Goal: Task Accomplishment & Management: Use online tool/utility

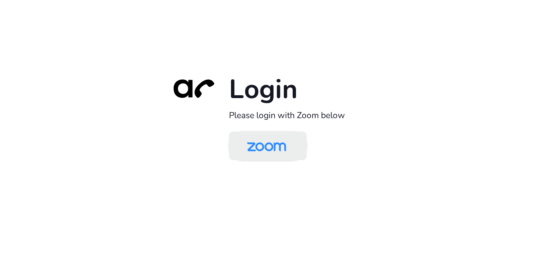
click at [273, 144] on img at bounding box center [266, 146] width 56 height 27
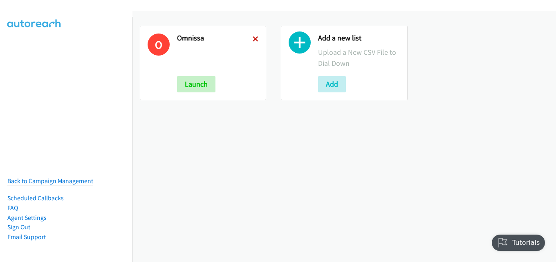
click at [253, 40] on icon at bounding box center [256, 40] width 6 height 6
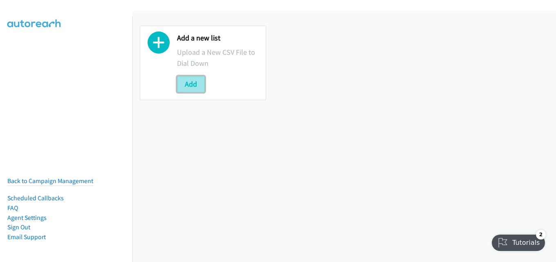
click at [196, 84] on button "Add" at bounding box center [191, 84] width 28 height 16
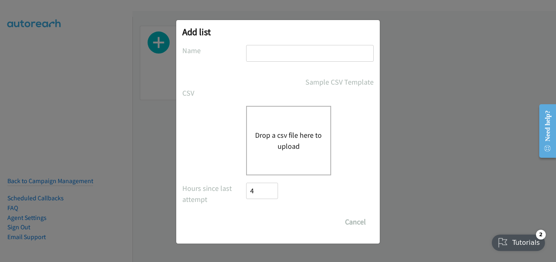
click at [308, 52] on input "text" at bounding box center [310, 53] width 128 height 17
type input "omnissa"
click at [271, 128] on div "Drop a csv file here to upload" at bounding box center [288, 140] width 85 height 69
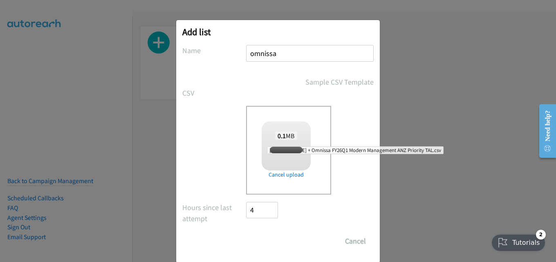
checkbox input "true"
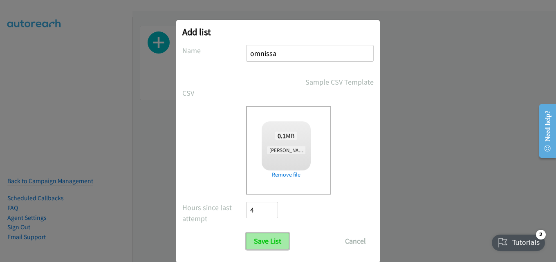
click at [264, 241] on input "Save List" at bounding box center [267, 241] width 43 height 16
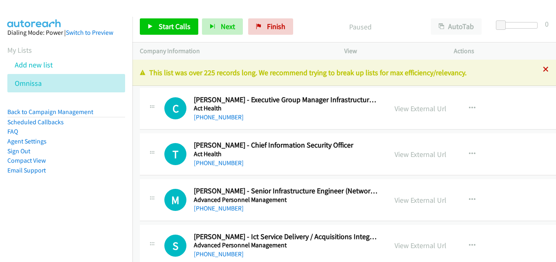
click at [543, 68] on icon at bounding box center [546, 70] width 6 height 6
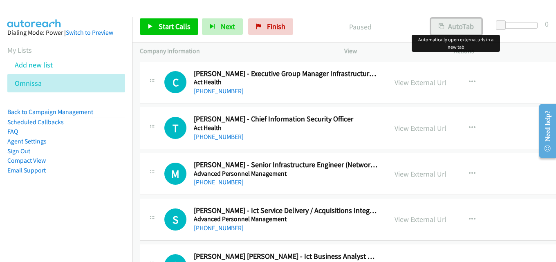
click at [446, 25] on button "AutoTab" at bounding box center [456, 26] width 51 height 16
click at [179, 20] on link "Start Calls" at bounding box center [169, 26] width 58 height 16
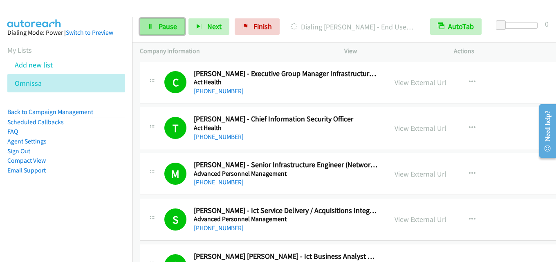
click at [166, 25] on span "Pause" at bounding box center [168, 26] width 18 height 9
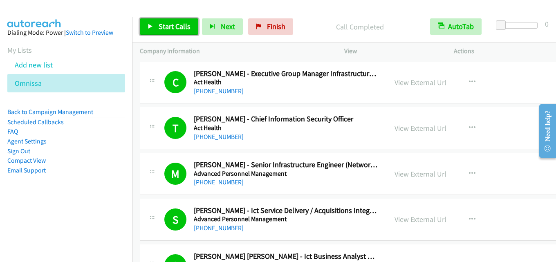
click at [174, 26] on span "Start Calls" at bounding box center [175, 26] width 32 height 9
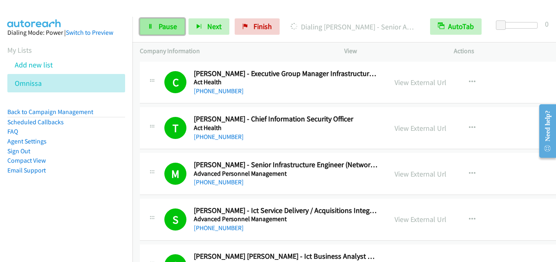
click at [173, 33] on link "Pause" at bounding box center [162, 26] width 45 height 16
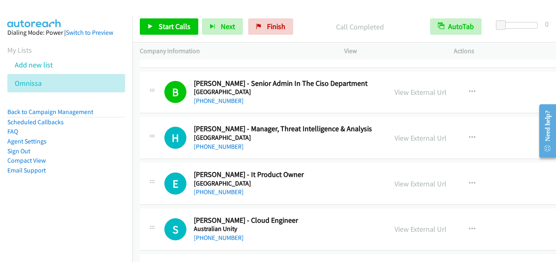
scroll to position [736, 0]
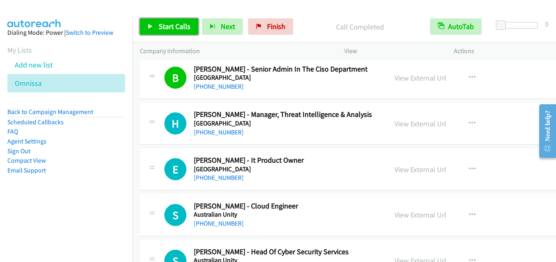
click at [181, 27] on span "Start Calls" at bounding box center [175, 26] width 32 height 9
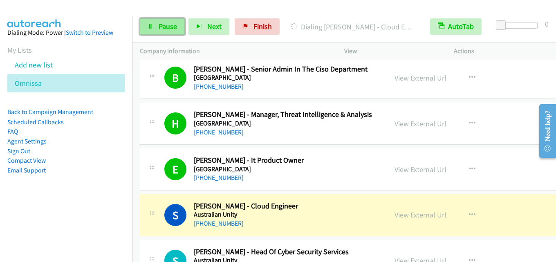
click at [160, 22] on span "Pause" at bounding box center [168, 26] width 18 height 9
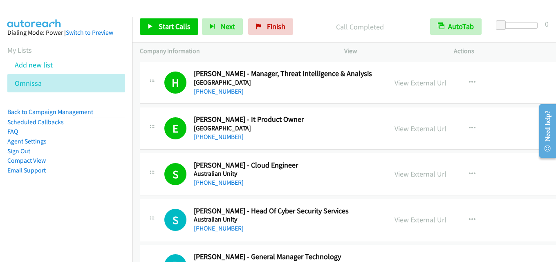
scroll to position [818, 0]
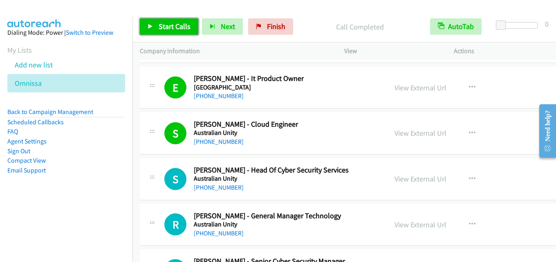
click at [170, 28] on span "Start Calls" at bounding box center [175, 26] width 32 height 9
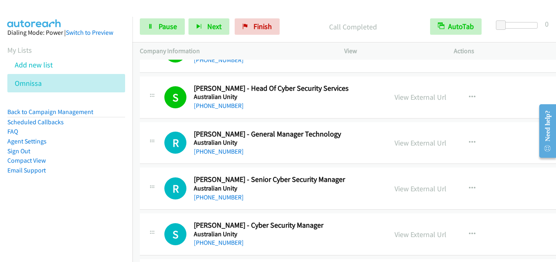
scroll to position [940, 0]
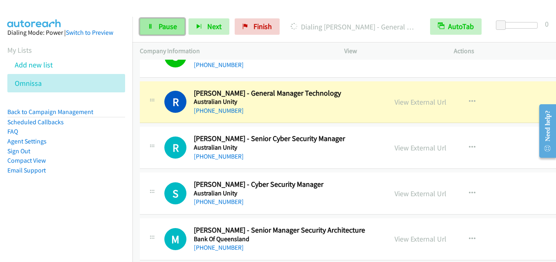
click at [168, 28] on span "Pause" at bounding box center [168, 26] width 18 height 9
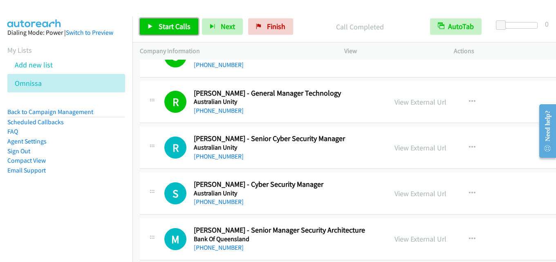
click at [164, 21] on link "Start Calls" at bounding box center [169, 26] width 58 height 16
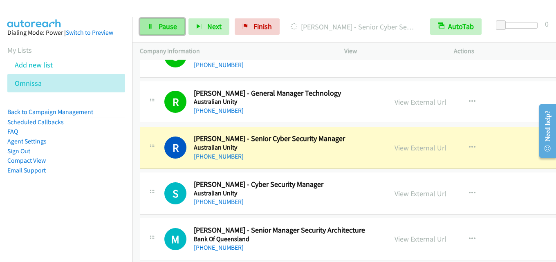
click at [163, 26] on span "Pause" at bounding box center [168, 26] width 18 height 9
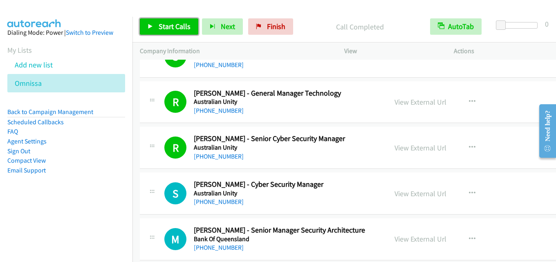
click at [166, 30] on span "Start Calls" at bounding box center [175, 26] width 32 height 9
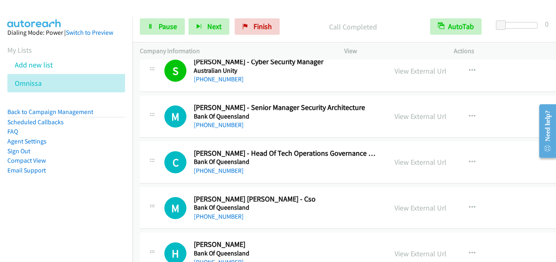
scroll to position [1022, 0]
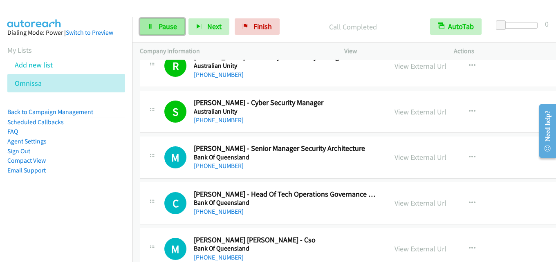
click at [159, 30] on span "Pause" at bounding box center [168, 26] width 18 height 9
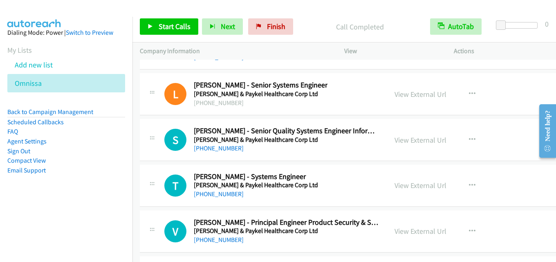
scroll to position [21959, 0]
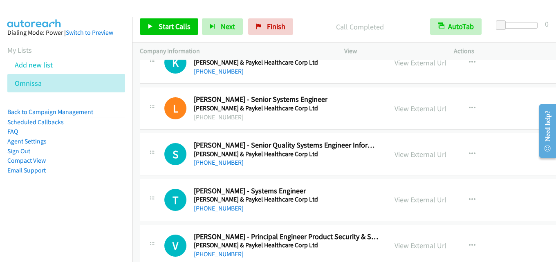
click at [408, 201] on link "View External Url" at bounding box center [420, 199] width 52 height 9
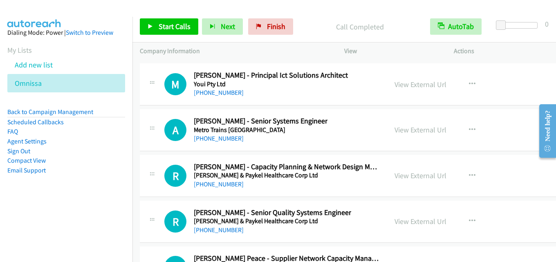
scroll to position [21714, 0]
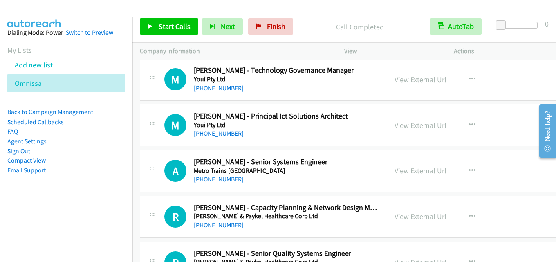
click at [413, 168] on link "View External Url" at bounding box center [420, 170] width 52 height 9
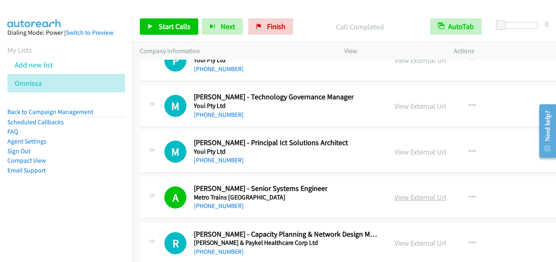
scroll to position [21673, 0]
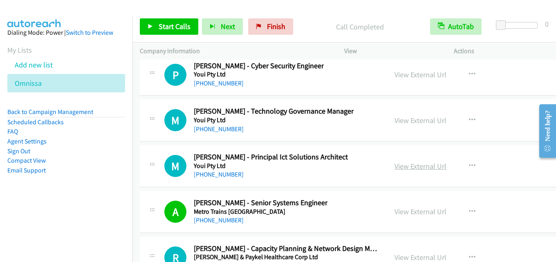
click at [432, 168] on link "View External Url" at bounding box center [420, 165] width 52 height 9
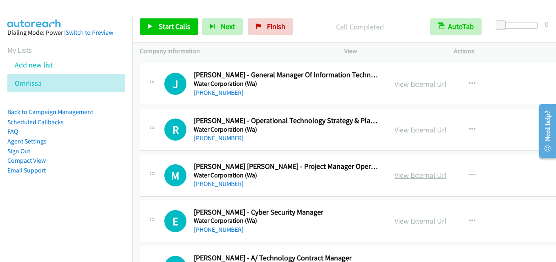
scroll to position [20937, 0]
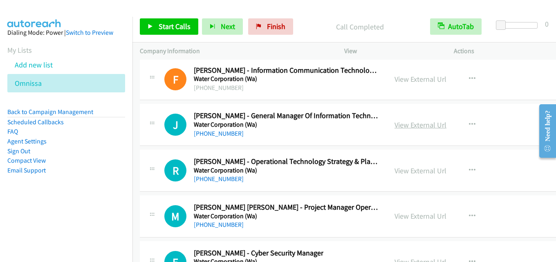
click at [406, 123] on link "View External Url" at bounding box center [420, 124] width 52 height 9
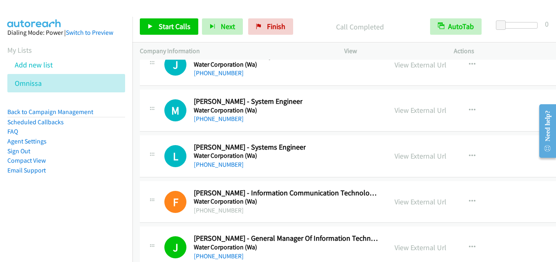
scroll to position [20774, 0]
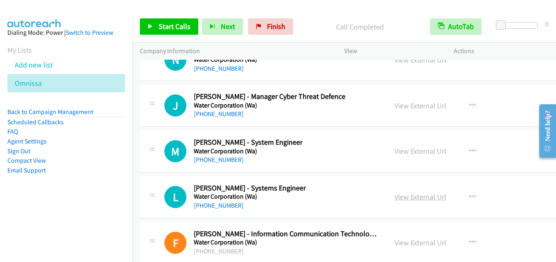
click at [413, 196] on link "View External Url" at bounding box center [420, 196] width 52 height 9
click at [428, 149] on link "View External Url" at bounding box center [420, 150] width 52 height 9
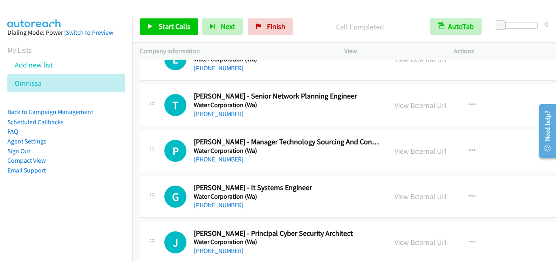
scroll to position [20038, 0]
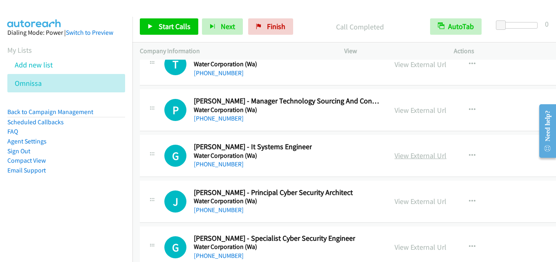
click at [417, 157] on link "View External Url" at bounding box center [420, 155] width 52 height 9
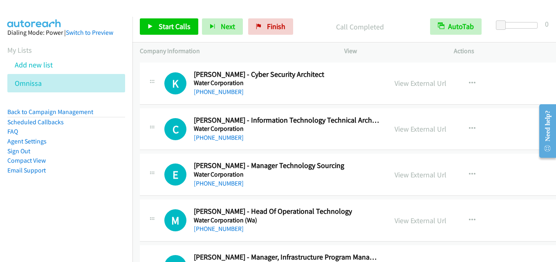
scroll to position [19384, 0]
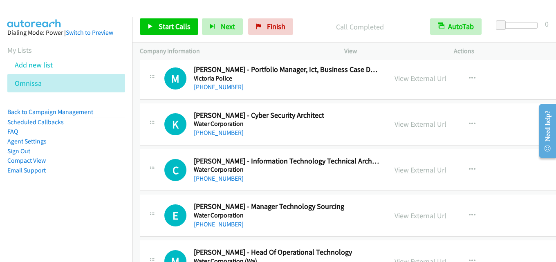
click at [417, 170] on link "View External Url" at bounding box center [420, 169] width 52 height 9
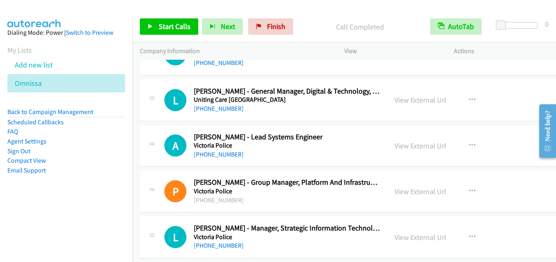
scroll to position [19139, 0]
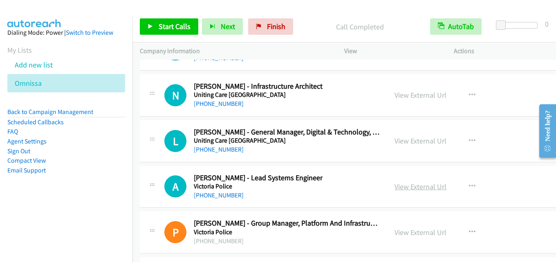
click at [415, 187] on link "View External Url" at bounding box center [420, 186] width 52 height 9
click at [422, 138] on link "View External Url" at bounding box center [420, 140] width 52 height 9
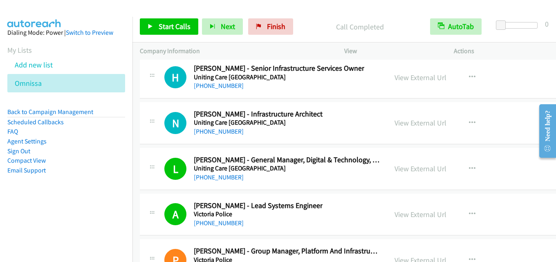
scroll to position [19098, 0]
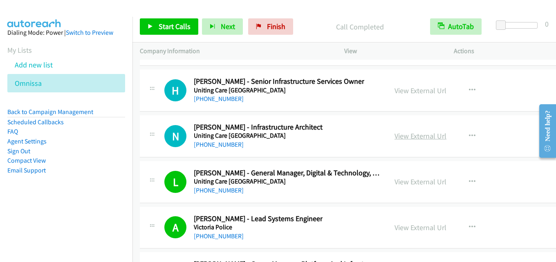
click at [421, 136] on link "View External Url" at bounding box center [420, 135] width 52 height 9
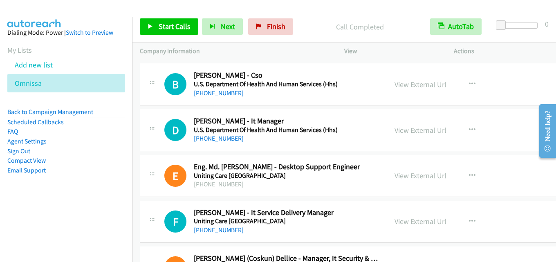
scroll to position [18771, 0]
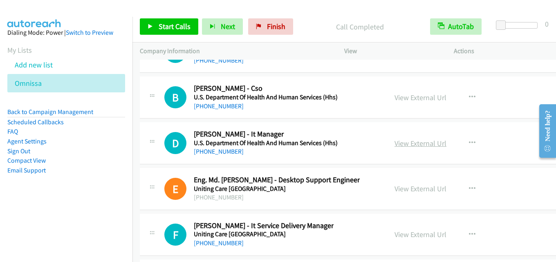
click at [411, 143] on link "View External Url" at bounding box center [420, 143] width 52 height 9
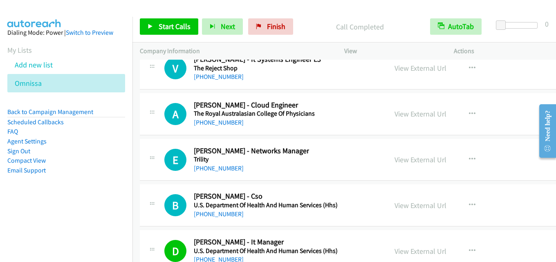
scroll to position [18648, 0]
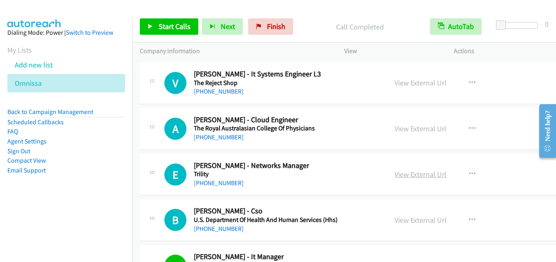
click at [426, 175] on link "View External Url" at bounding box center [420, 174] width 52 height 9
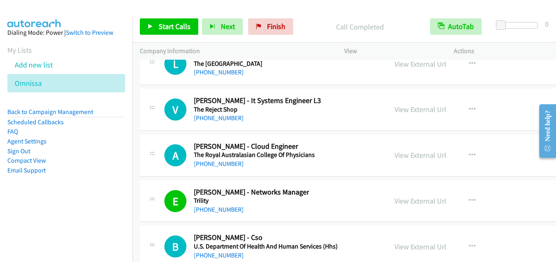
scroll to position [18607, 0]
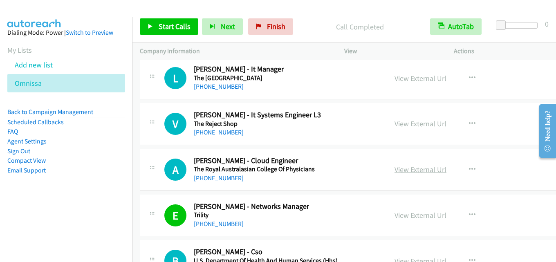
click at [420, 171] on link "View External Url" at bounding box center [420, 169] width 52 height 9
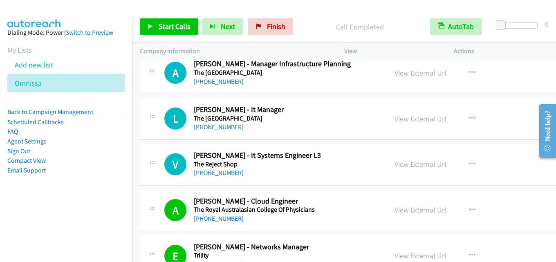
scroll to position [18566, 0]
click at [407, 163] on link "View External Url" at bounding box center [420, 164] width 52 height 9
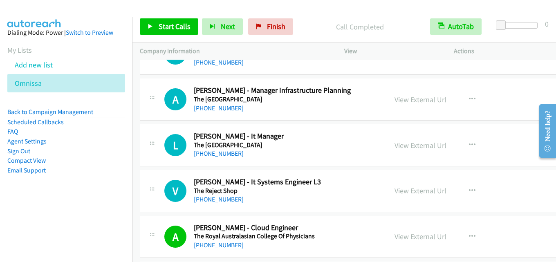
scroll to position [18525, 0]
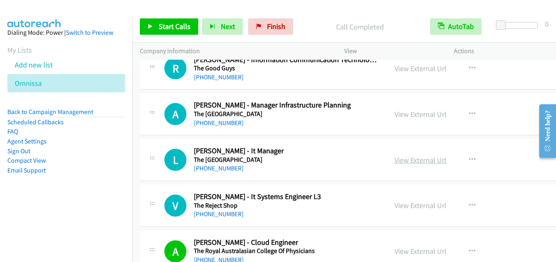
click at [417, 157] on link "View External Url" at bounding box center [420, 159] width 52 height 9
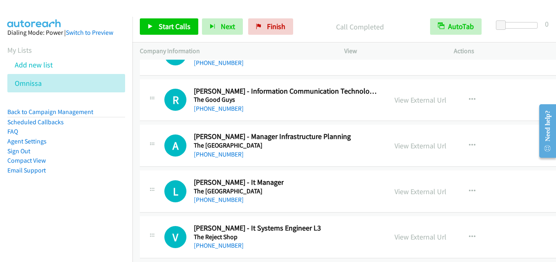
scroll to position [18484, 0]
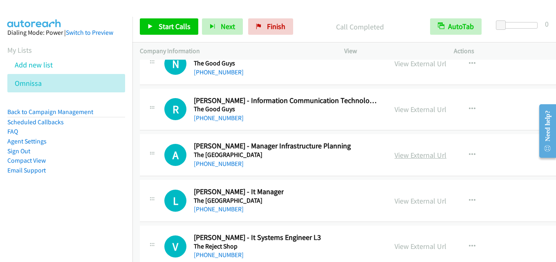
click at [398, 152] on link "View External Url" at bounding box center [420, 154] width 52 height 9
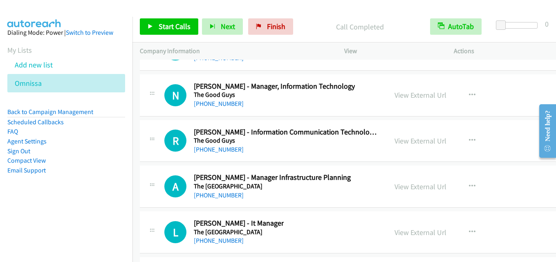
scroll to position [18444, 0]
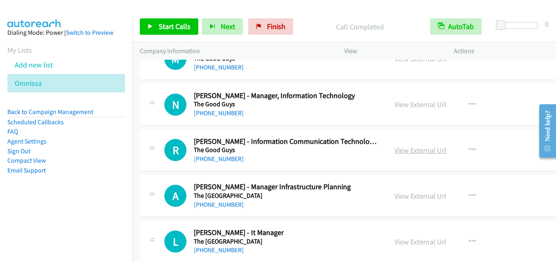
click at [408, 146] on link "View External Url" at bounding box center [420, 150] width 52 height 9
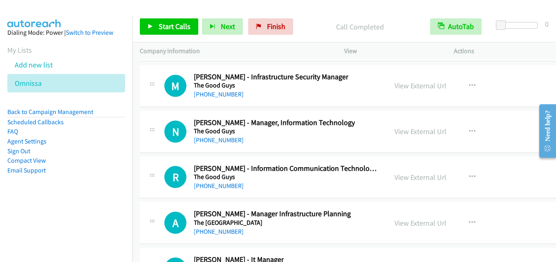
scroll to position [18403, 0]
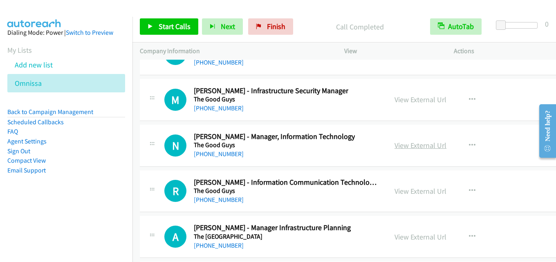
click at [405, 148] on link "View External Url" at bounding box center [420, 145] width 52 height 9
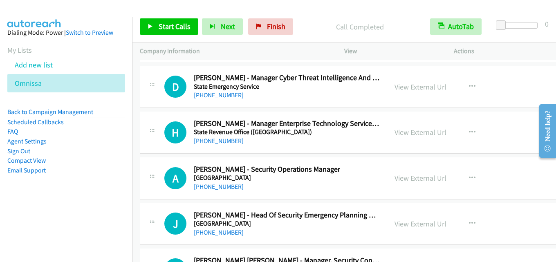
scroll to position [17626, 0]
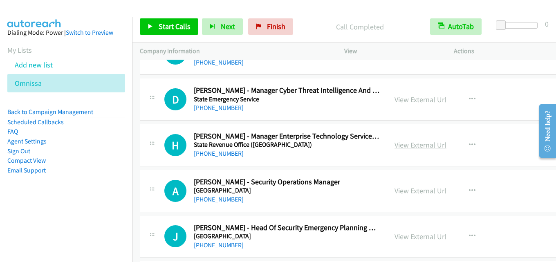
click at [407, 143] on link "View External Url" at bounding box center [420, 144] width 52 height 9
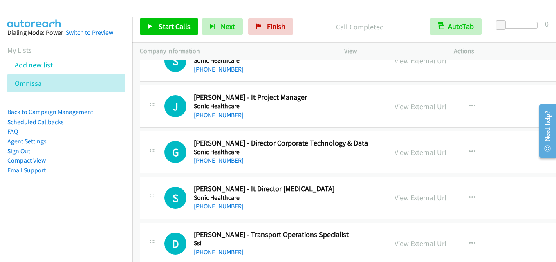
scroll to position [17258, 0]
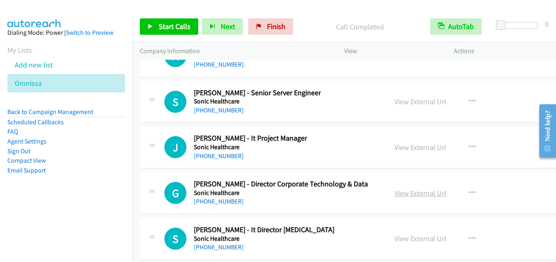
click at [412, 192] on link "View External Url" at bounding box center [420, 192] width 52 height 9
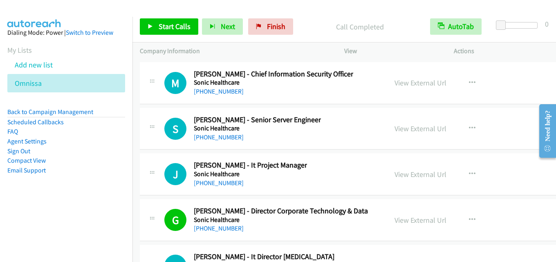
scroll to position [17217, 0]
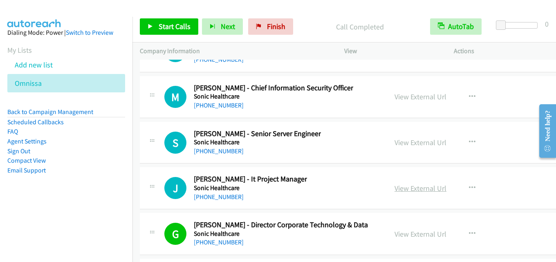
click at [416, 185] on link "View External Url" at bounding box center [420, 188] width 52 height 9
click at [406, 143] on link "View External Url" at bounding box center [420, 142] width 52 height 9
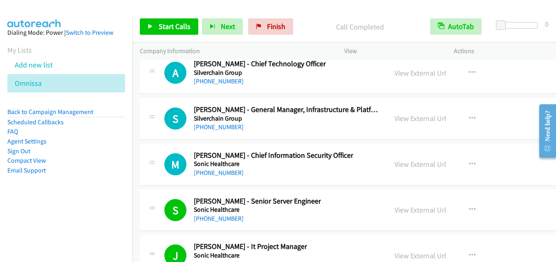
scroll to position [17135, 0]
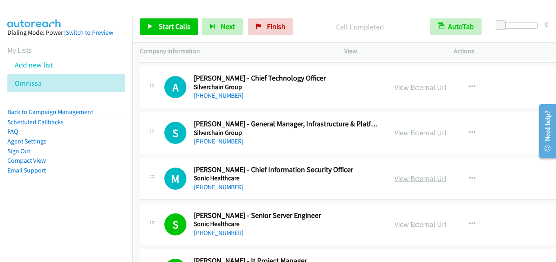
click at [415, 176] on link "View External Url" at bounding box center [420, 178] width 52 height 9
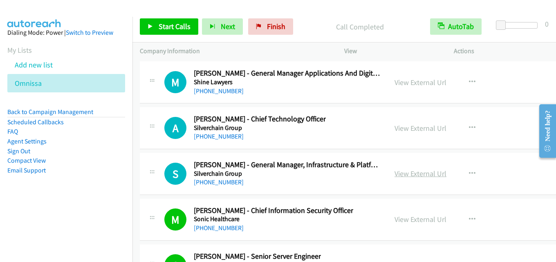
click at [406, 176] on link "View External Url" at bounding box center [420, 173] width 52 height 9
click at [426, 129] on link "View External Url" at bounding box center [420, 127] width 52 height 9
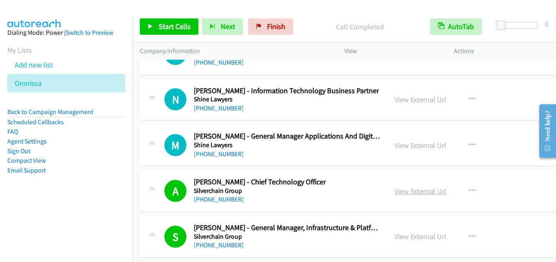
scroll to position [17013, 0]
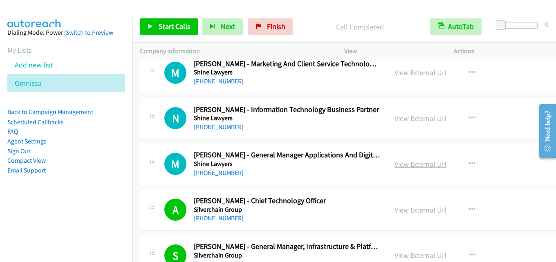
click at [419, 165] on link "View External Url" at bounding box center [420, 163] width 52 height 9
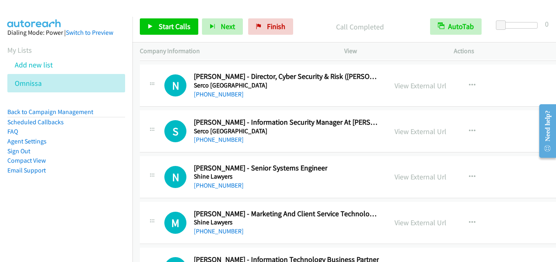
scroll to position [16849, 0]
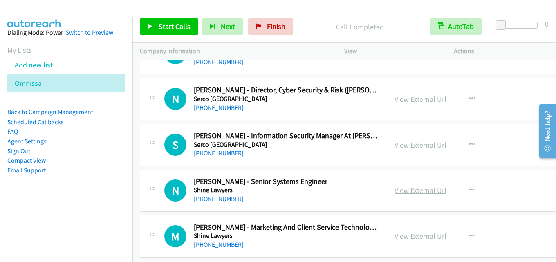
click at [422, 187] on link "View External Url" at bounding box center [420, 190] width 52 height 9
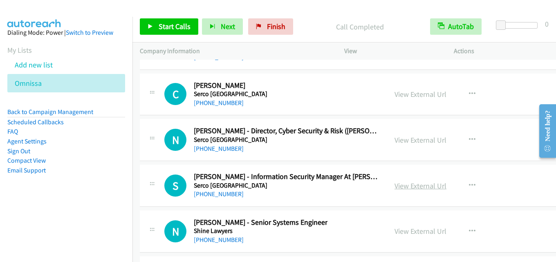
click at [404, 189] on link "View External Url" at bounding box center [420, 185] width 52 height 9
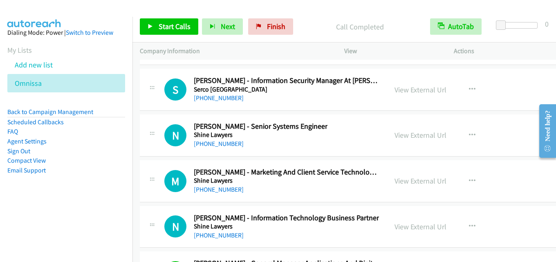
scroll to position [16890, 0]
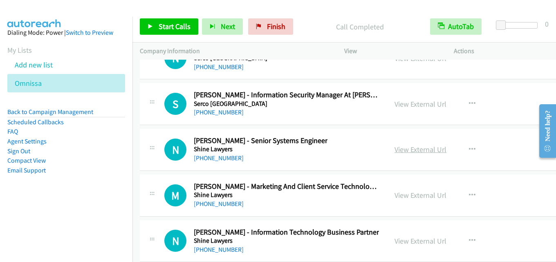
click at [421, 149] on link "View External Url" at bounding box center [420, 149] width 52 height 9
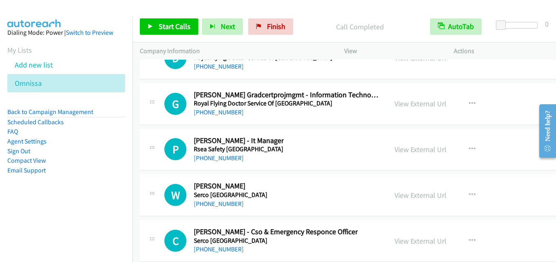
scroll to position [16236, 0]
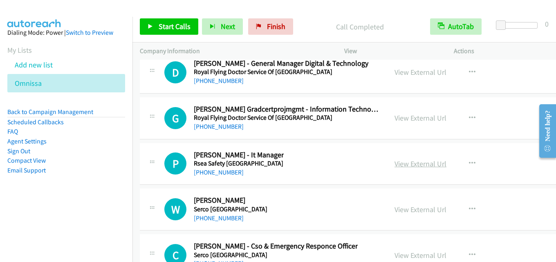
click at [416, 161] on link "View External Url" at bounding box center [420, 163] width 52 height 9
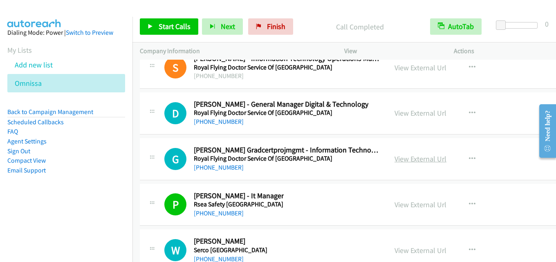
click at [406, 156] on link "View External Url" at bounding box center [420, 158] width 52 height 9
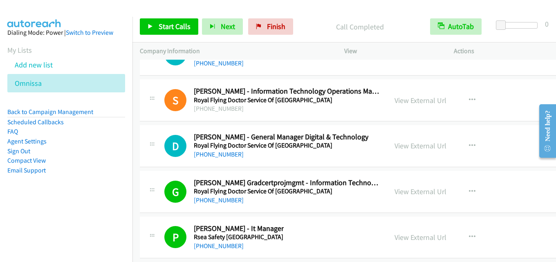
scroll to position [16154, 0]
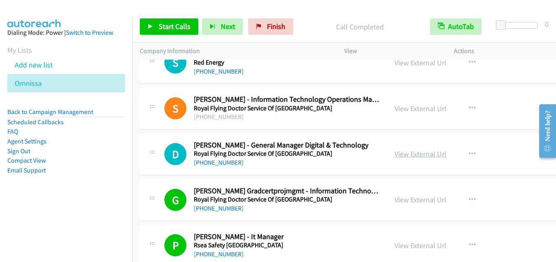
click at [419, 157] on link "View External Url" at bounding box center [420, 153] width 52 height 9
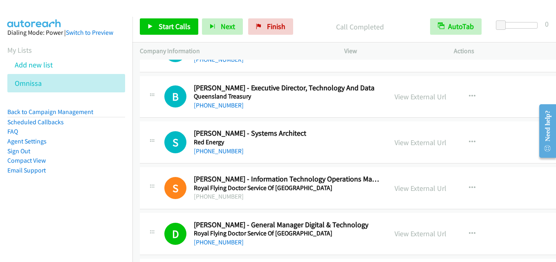
scroll to position [16073, 0]
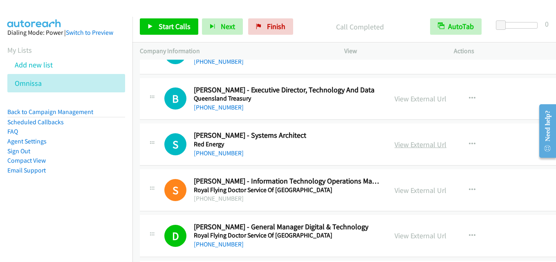
click at [411, 142] on link "View External Url" at bounding box center [420, 144] width 52 height 9
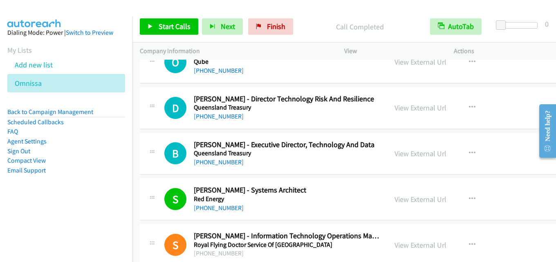
scroll to position [16032, 0]
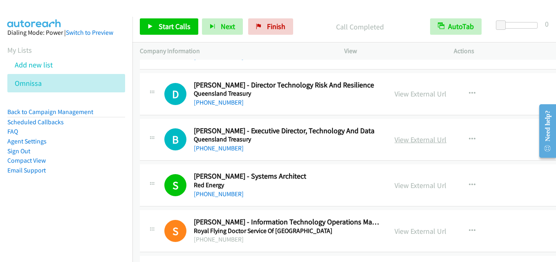
click at [427, 142] on link "View External Url" at bounding box center [420, 139] width 52 height 9
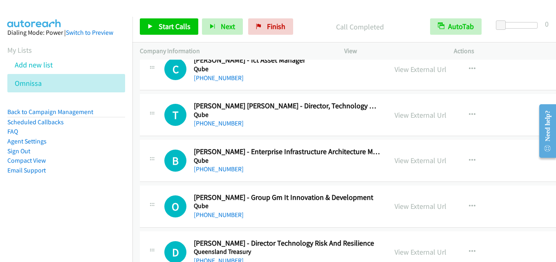
scroll to position [15868, 0]
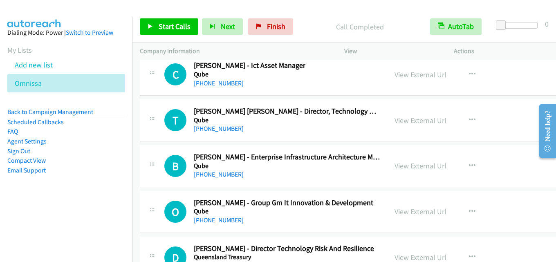
click at [398, 170] on link "View External Url" at bounding box center [420, 165] width 52 height 9
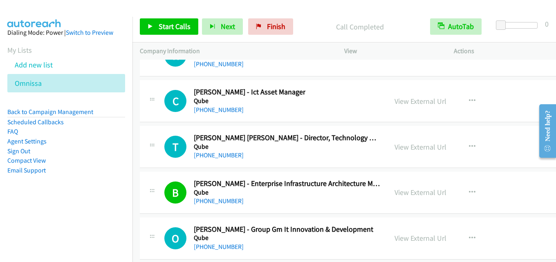
scroll to position [15827, 0]
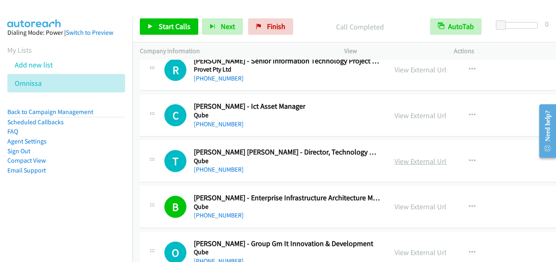
click at [422, 158] on link "View External Url" at bounding box center [420, 161] width 52 height 9
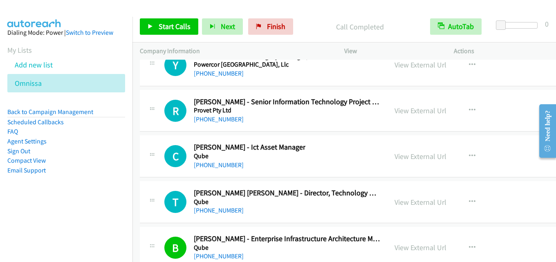
scroll to position [15746, 0]
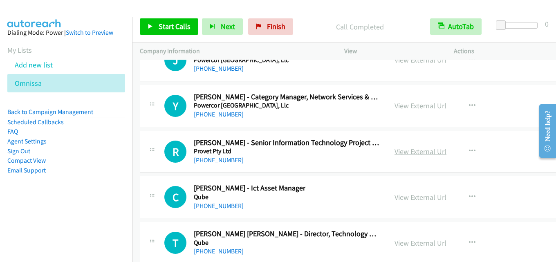
click at [426, 151] on link "View External Url" at bounding box center [420, 151] width 52 height 9
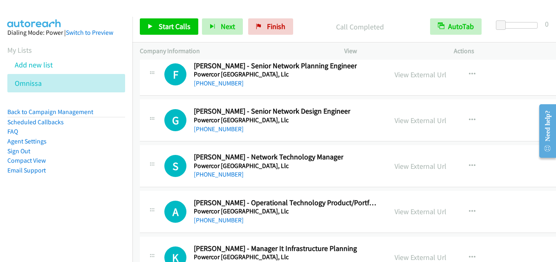
scroll to position [14642, 0]
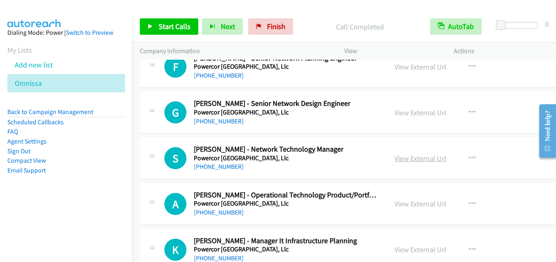
click at [410, 160] on link "View External Url" at bounding box center [420, 158] width 52 height 9
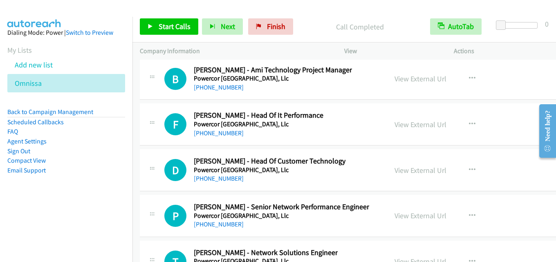
scroll to position [14315, 0]
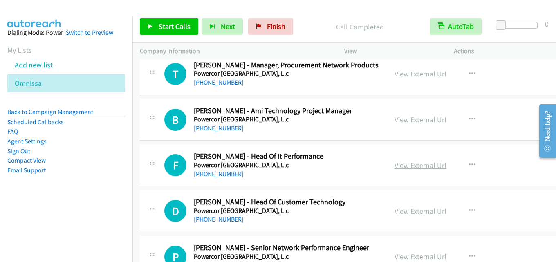
click at [419, 161] on link "View External Url" at bounding box center [420, 165] width 52 height 9
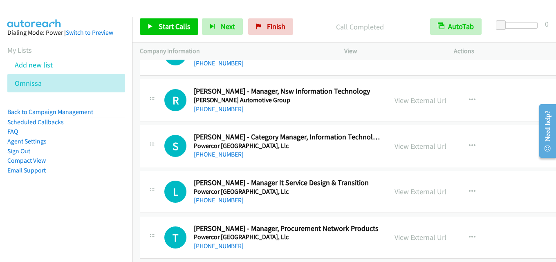
scroll to position [14110, 0]
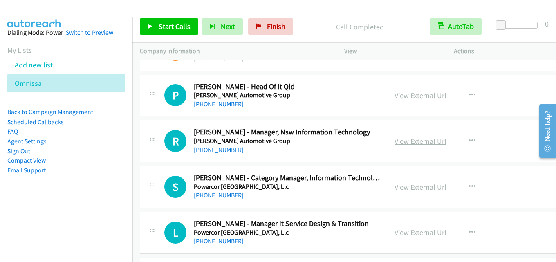
click at [414, 140] on link "View External Url" at bounding box center [420, 141] width 52 height 9
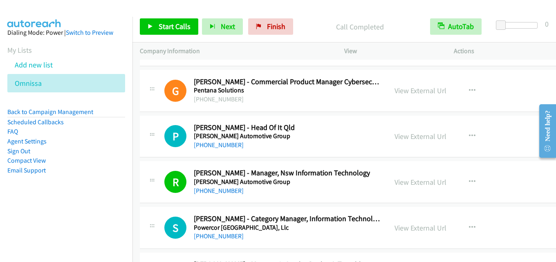
scroll to position [14029, 0]
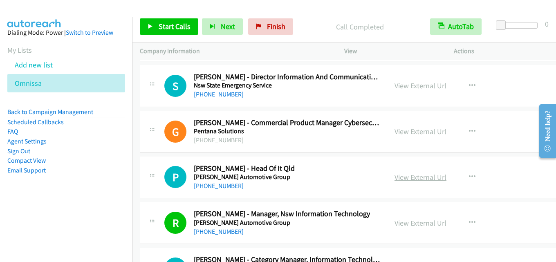
click at [416, 175] on link "View External Url" at bounding box center [420, 177] width 52 height 9
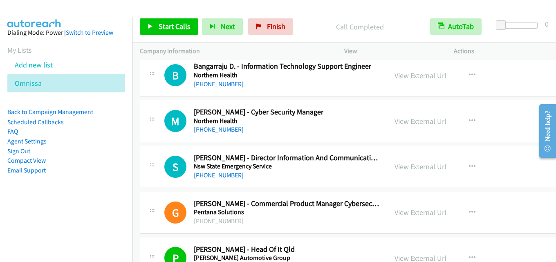
scroll to position [13947, 0]
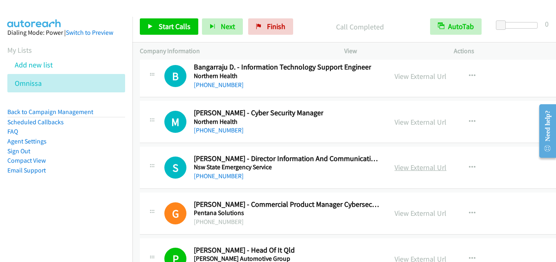
click at [421, 167] on link "View External Url" at bounding box center [420, 167] width 52 height 9
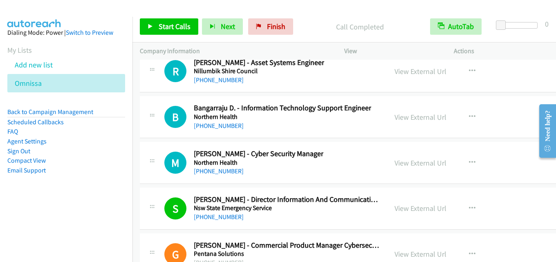
scroll to position [13865, 0]
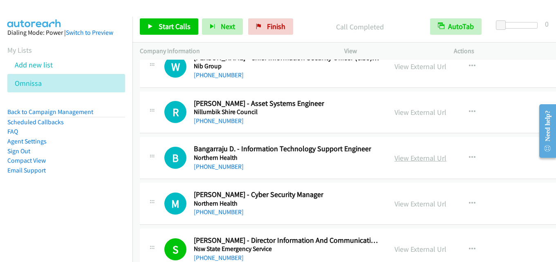
click at [405, 157] on link "View External Url" at bounding box center [420, 157] width 52 height 9
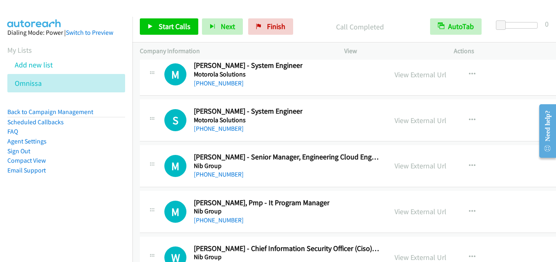
scroll to position [13661, 0]
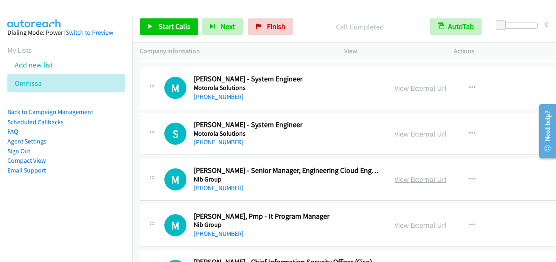
click at [403, 179] on link "View External Url" at bounding box center [420, 179] width 52 height 9
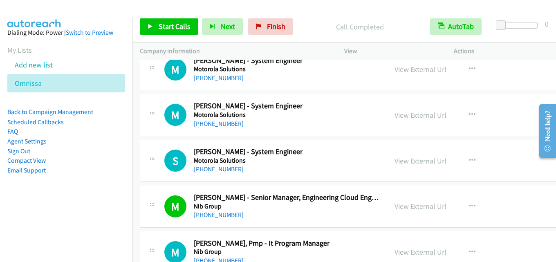
scroll to position [13620, 0]
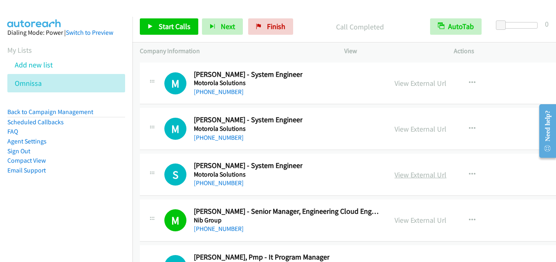
click at [411, 171] on link "View External Url" at bounding box center [420, 174] width 52 height 9
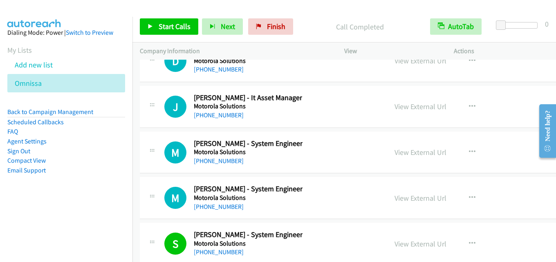
scroll to position [13538, 0]
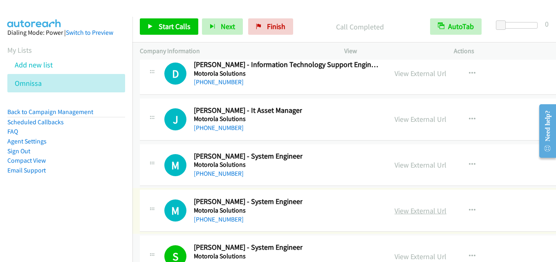
click at [404, 210] on link "View External Url" at bounding box center [420, 210] width 52 height 9
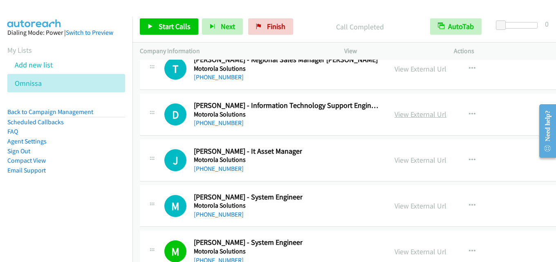
click at [430, 117] on link "View External Url" at bounding box center [420, 114] width 52 height 9
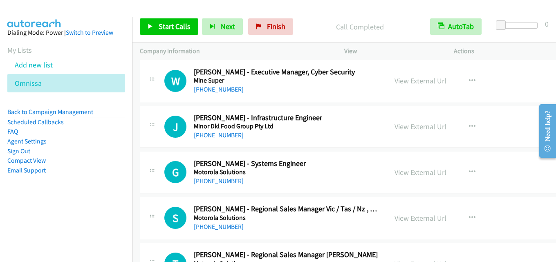
scroll to position [13293, 0]
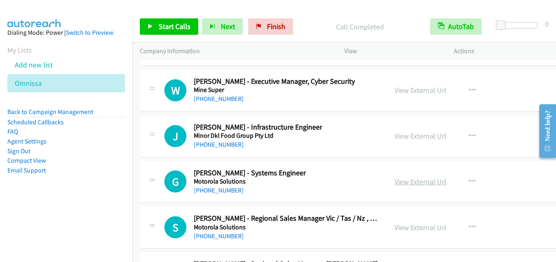
click at [412, 184] on link "View External Url" at bounding box center [420, 181] width 52 height 9
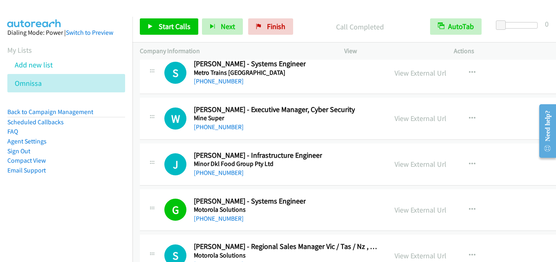
scroll to position [13252, 0]
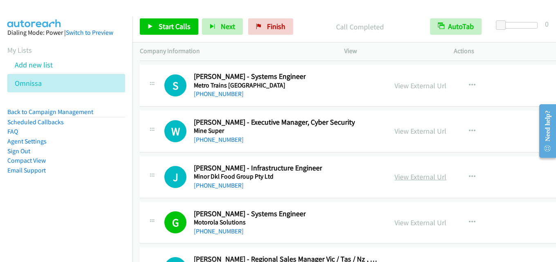
click at [401, 176] on link "View External Url" at bounding box center [420, 176] width 52 height 9
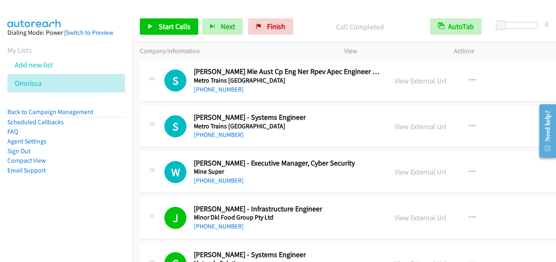
scroll to position [13170, 0]
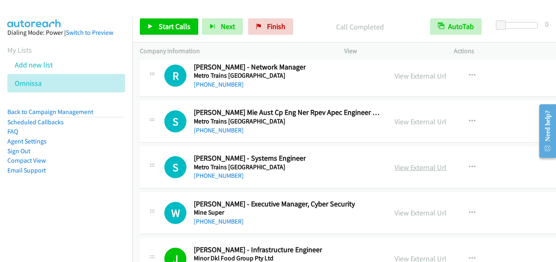
click at [416, 166] on link "View External Url" at bounding box center [420, 167] width 52 height 9
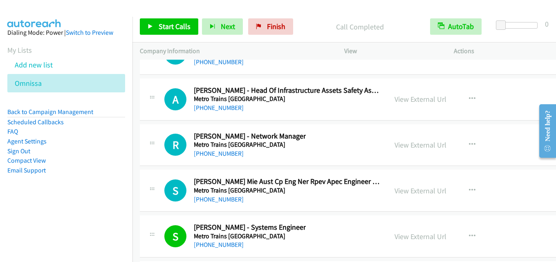
scroll to position [13088, 0]
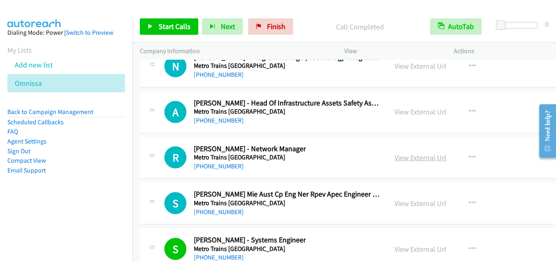
click at [421, 160] on link "View External Url" at bounding box center [420, 157] width 52 height 9
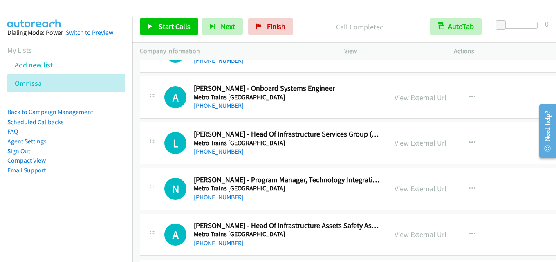
scroll to position [12925, 0]
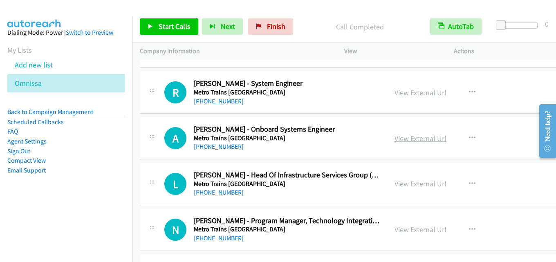
click at [432, 140] on link "View External Url" at bounding box center [420, 138] width 52 height 9
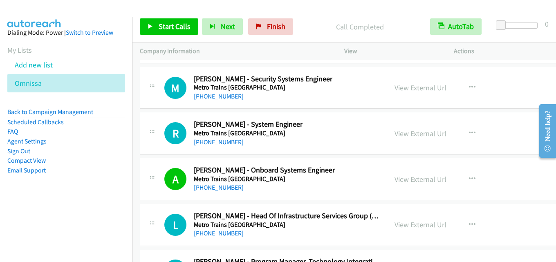
scroll to position [12843, 0]
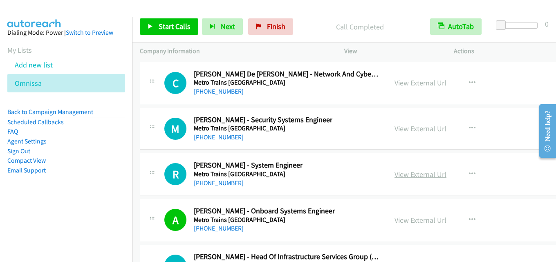
click at [427, 173] on link "View External Url" at bounding box center [420, 174] width 52 height 9
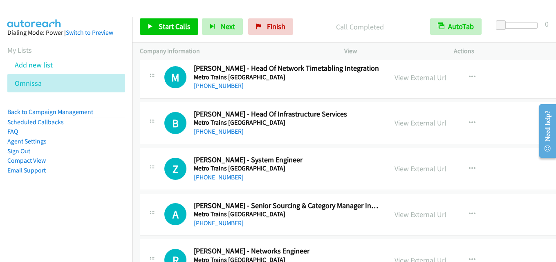
scroll to position [12516, 0]
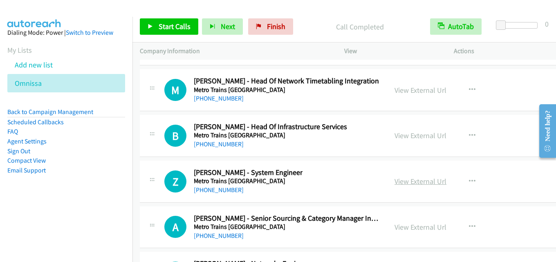
click at [412, 182] on link "View External Url" at bounding box center [420, 181] width 52 height 9
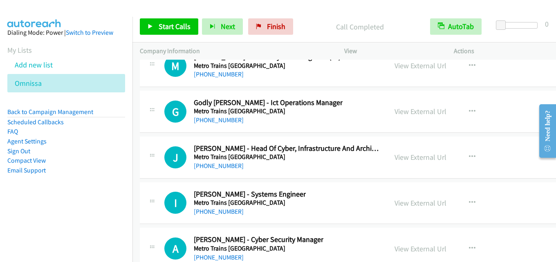
scroll to position [12271, 0]
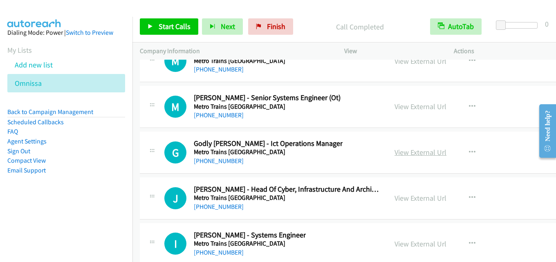
click at [416, 156] on link "View External Url" at bounding box center [420, 152] width 52 height 9
click at [420, 197] on link "View External Url" at bounding box center [420, 197] width 52 height 9
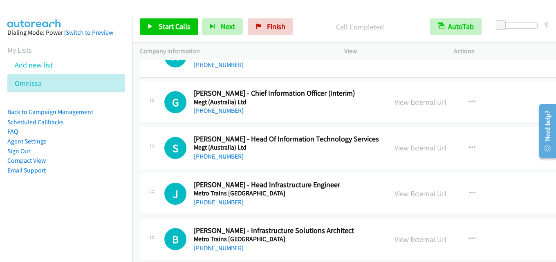
scroll to position [10799, 0]
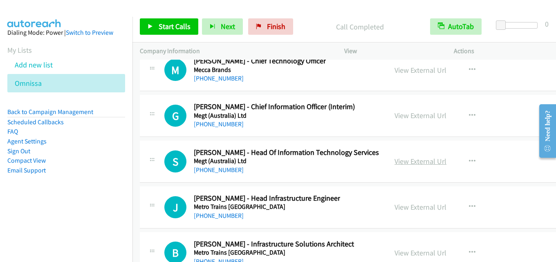
click at [409, 157] on link "View External Url" at bounding box center [420, 161] width 52 height 9
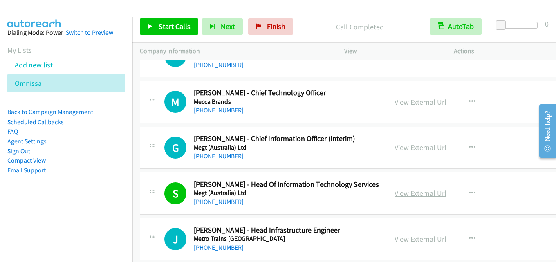
scroll to position [10758, 0]
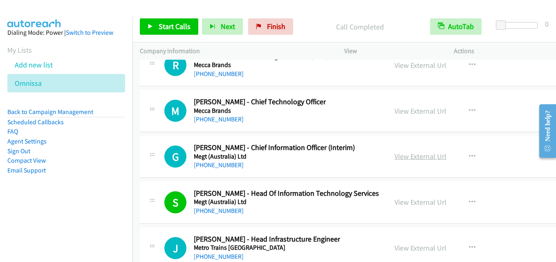
click at [404, 157] on link "View External Url" at bounding box center [420, 156] width 52 height 9
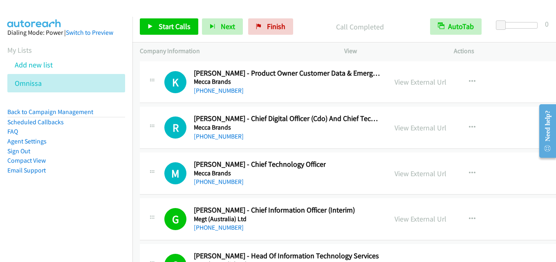
scroll to position [10677, 0]
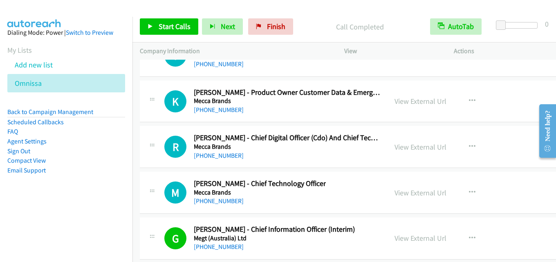
drag, startPoint x: 421, startPoint y: 191, endPoint x: 406, endPoint y: 155, distance: 39.4
click at [426, 192] on link "View External Url" at bounding box center [420, 192] width 52 height 9
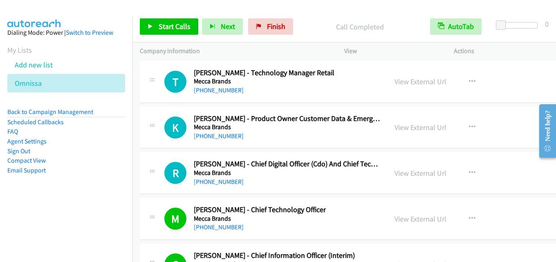
scroll to position [10636, 0]
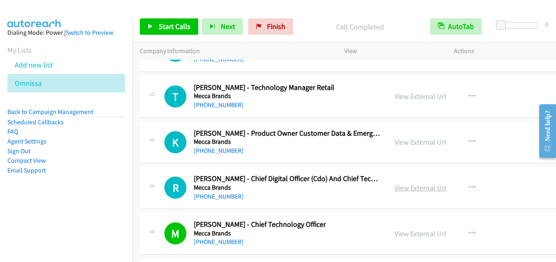
click at [428, 189] on link "View External Url" at bounding box center [420, 187] width 52 height 9
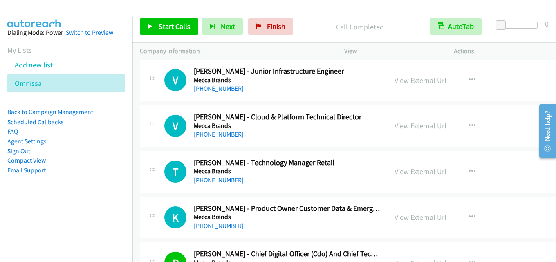
scroll to position [10554, 0]
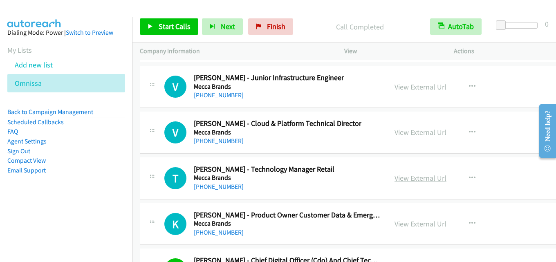
click at [418, 176] on link "View External Url" at bounding box center [420, 177] width 52 height 9
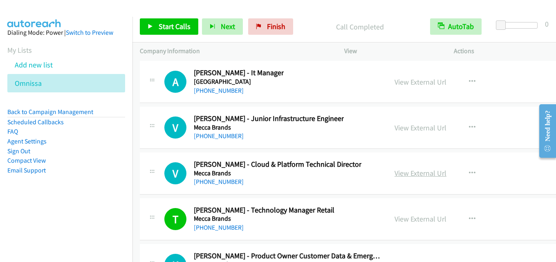
click at [416, 173] on link "View External Url" at bounding box center [420, 172] width 52 height 9
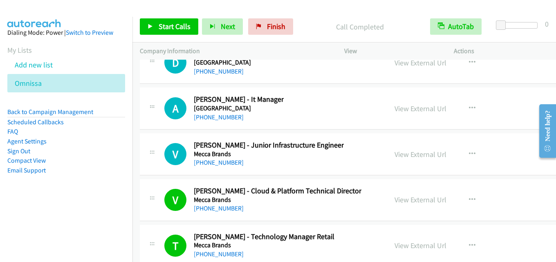
scroll to position [10472, 0]
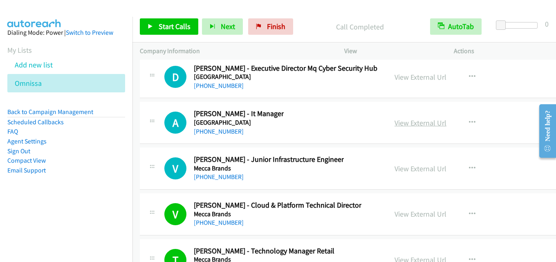
click at [425, 123] on link "View External Url" at bounding box center [420, 122] width 52 height 9
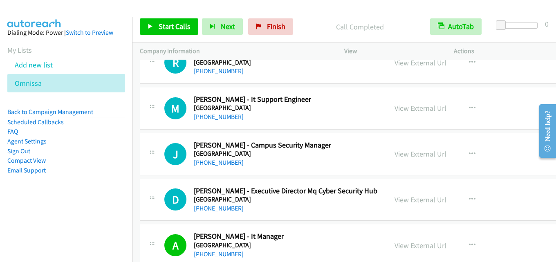
scroll to position [10309, 0]
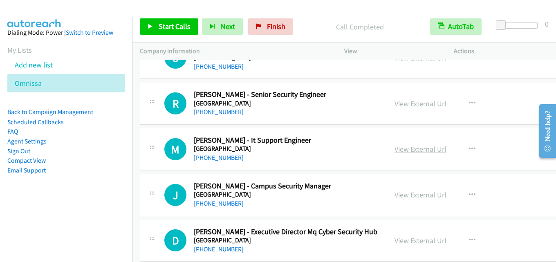
click at [410, 151] on link "View External Url" at bounding box center [420, 148] width 52 height 9
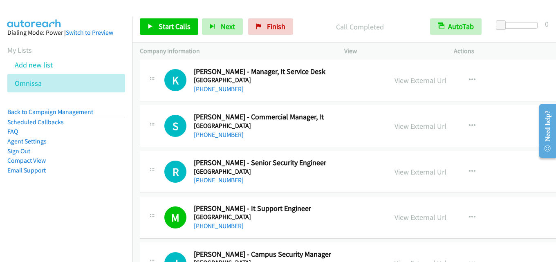
scroll to position [10227, 0]
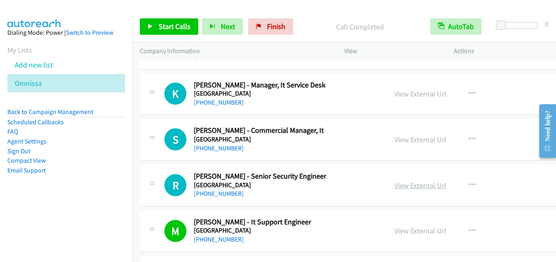
click at [394, 187] on link "View External Url" at bounding box center [420, 185] width 52 height 9
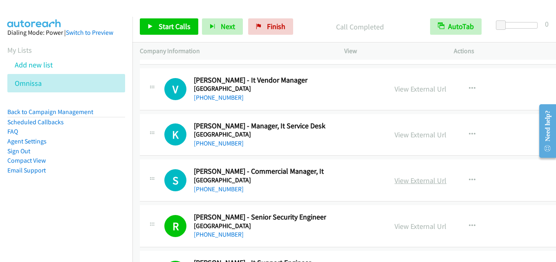
click at [413, 179] on link "View External Url" at bounding box center [420, 180] width 52 height 9
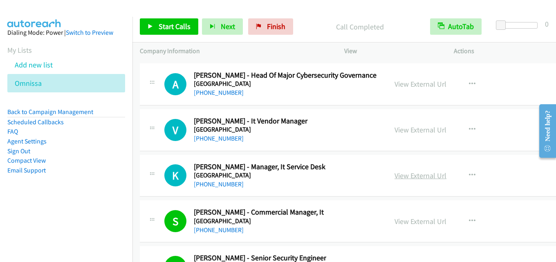
click at [410, 175] on link "View External Url" at bounding box center [420, 175] width 52 height 9
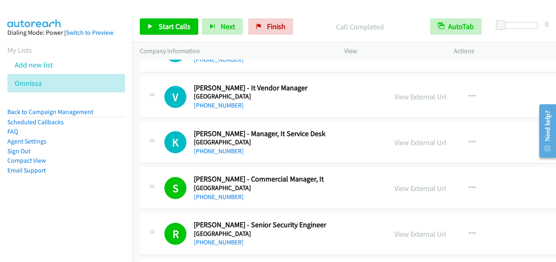
scroll to position [10186, 0]
